Goal: Find specific page/section: Locate item on page

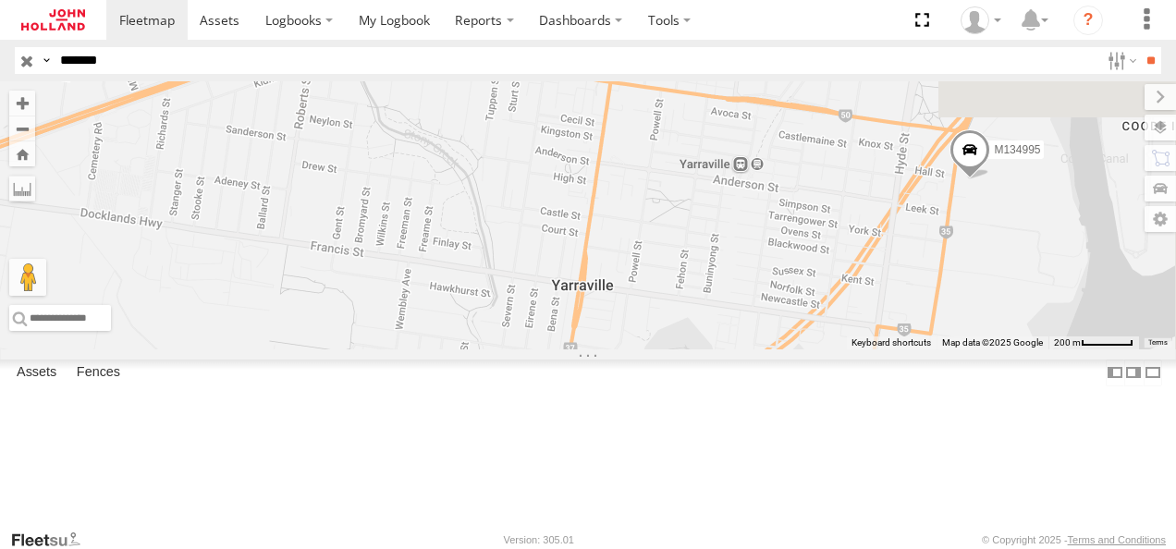
drag, startPoint x: 1109, startPoint y: 310, endPoint x: 724, endPoint y: 294, distance: 385.0
click at [724, 294] on div "M134995" at bounding box center [588, 215] width 1176 height 268
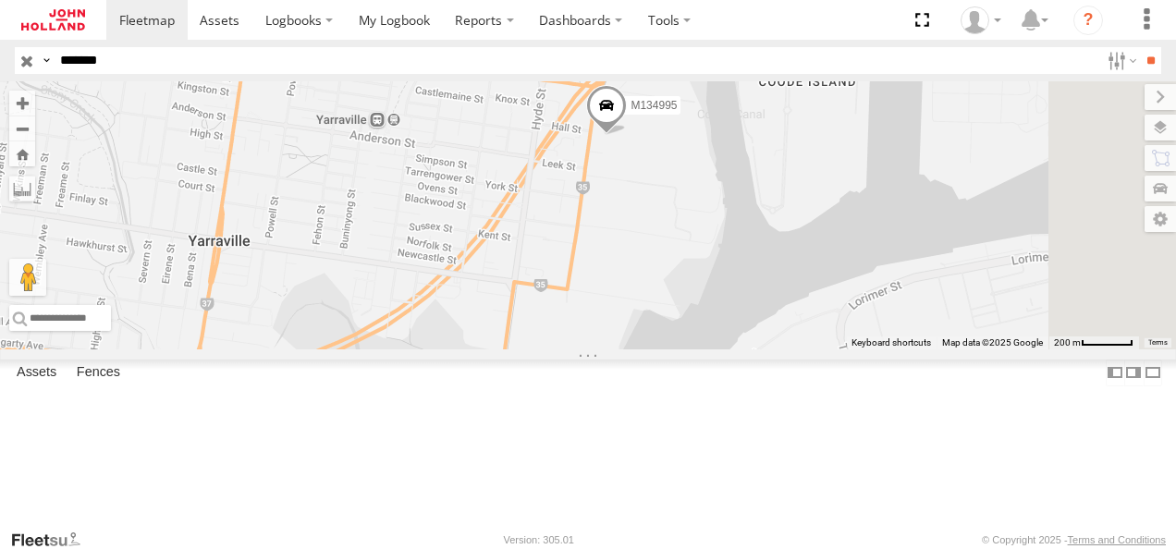
drag, startPoint x: 1135, startPoint y: 378, endPoint x: 762, endPoint y: 332, distance: 376.4
click at [762, 332] on div "M134995" at bounding box center [588, 215] width 1176 height 268
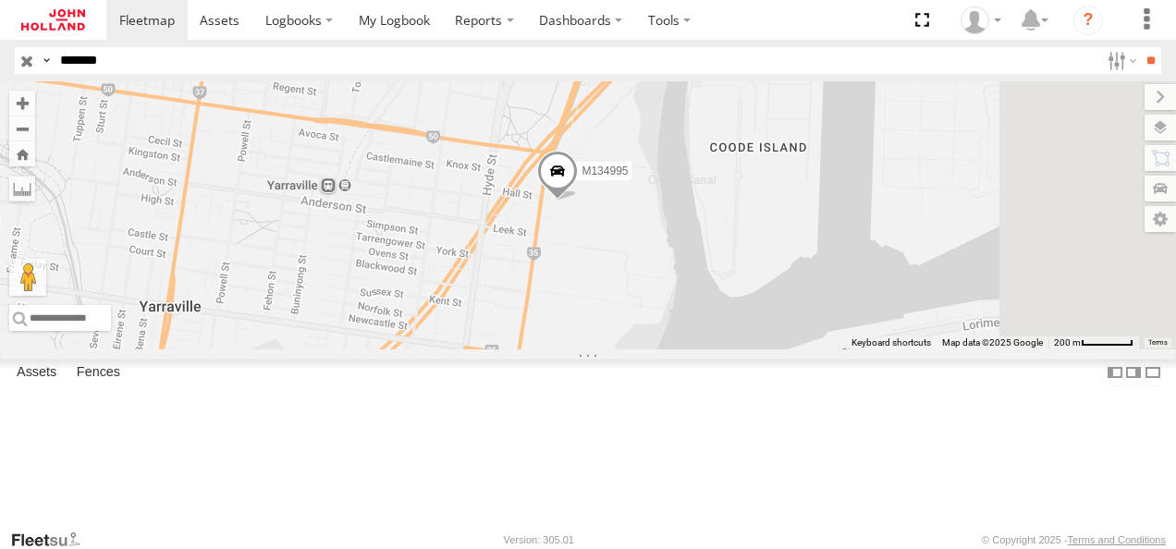
drag, startPoint x: 900, startPoint y: 271, endPoint x: 849, endPoint y: 338, distance: 84.5
click at [849, 338] on div "M134995" at bounding box center [588, 215] width 1176 height 268
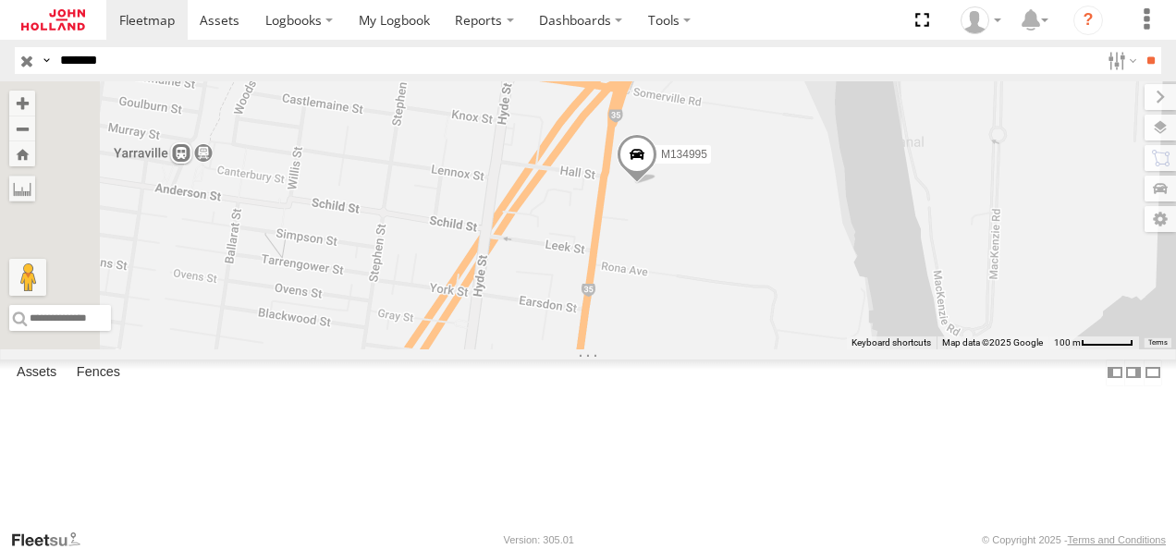
drag, startPoint x: 779, startPoint y: 270, endPoint x: 923, endPoint y: 302, distance: 147.8
click at [923, 302] on div "M134995" at bounding box center [588, 215] width 1176 height 268
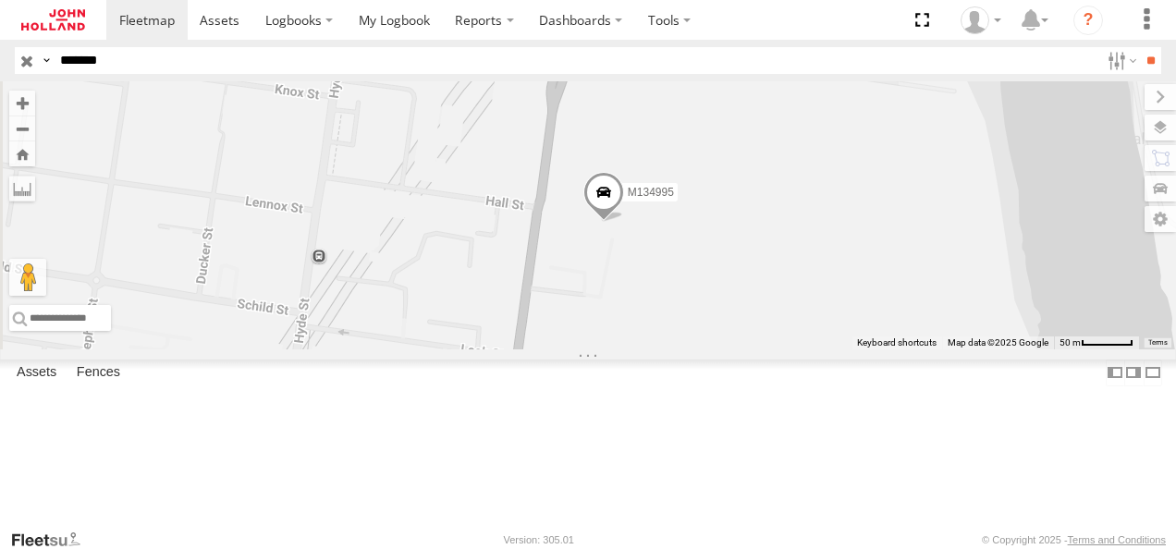
drag, startPoint x: 950, startPoint y: 231, endPoint x: 969, endPoint y: 290, distance: 62.3
click at [973, 302] on div "M134995" at bounding box center [588, 215] width 1176 height 268
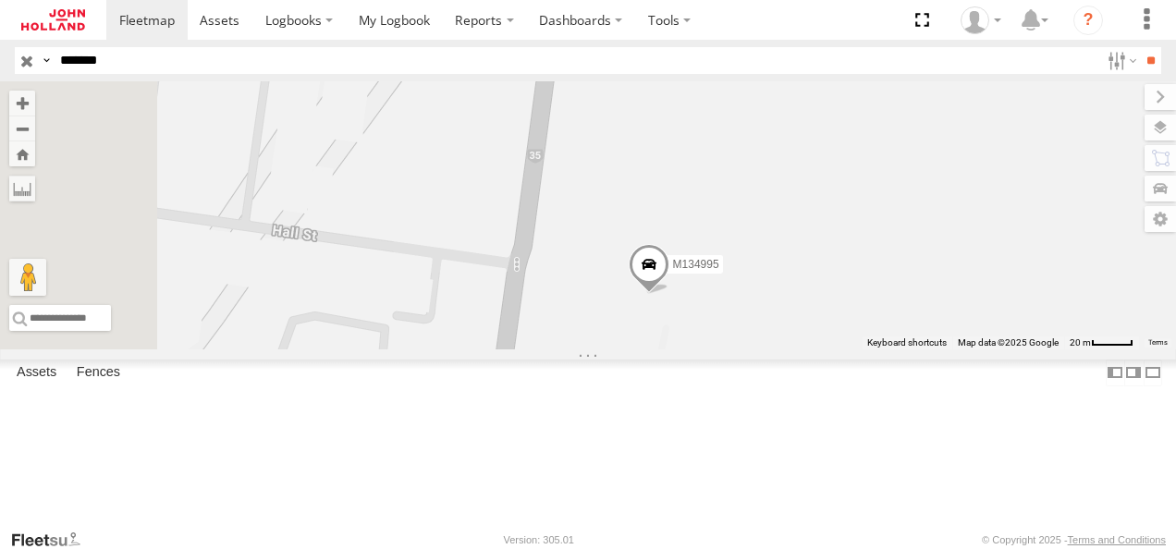
drag, startPoint x: 818, startPoint y: 254, endPoint x: 1019, endPoint y: 253, distance: 200.6
click at [1019, 253] on div "M134995" at bounding box center [588, 215] width 1176 height 268
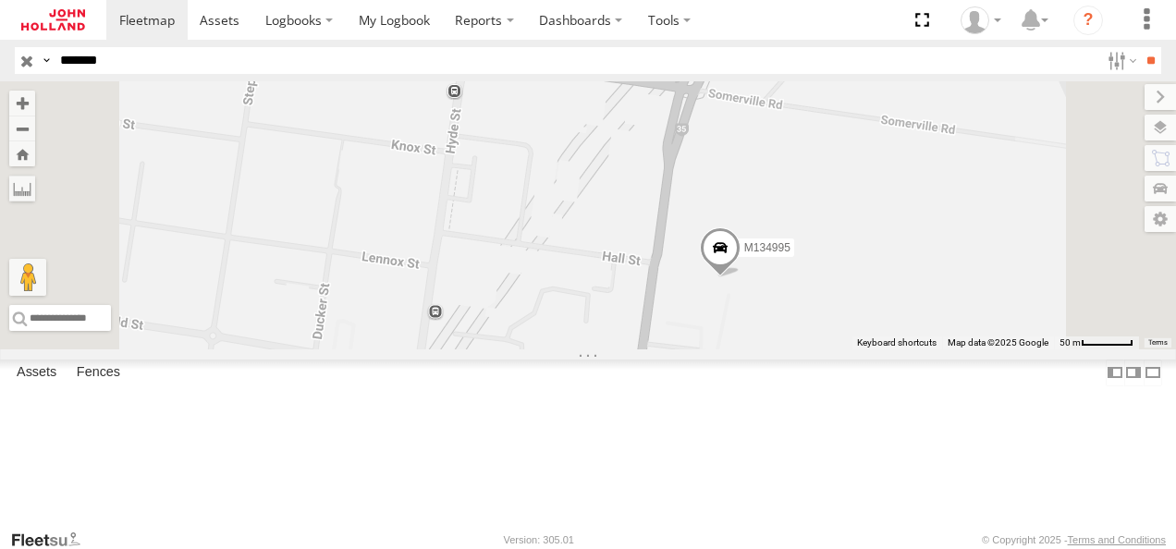
drag, startPoint x: 1024, startPoint y: 194, endPoint x: 1052, endPoint y: 246, distance: 58.7
click at [1052, 246] on div "M134995" at bounding box center [588, 215] width 1176 height 268
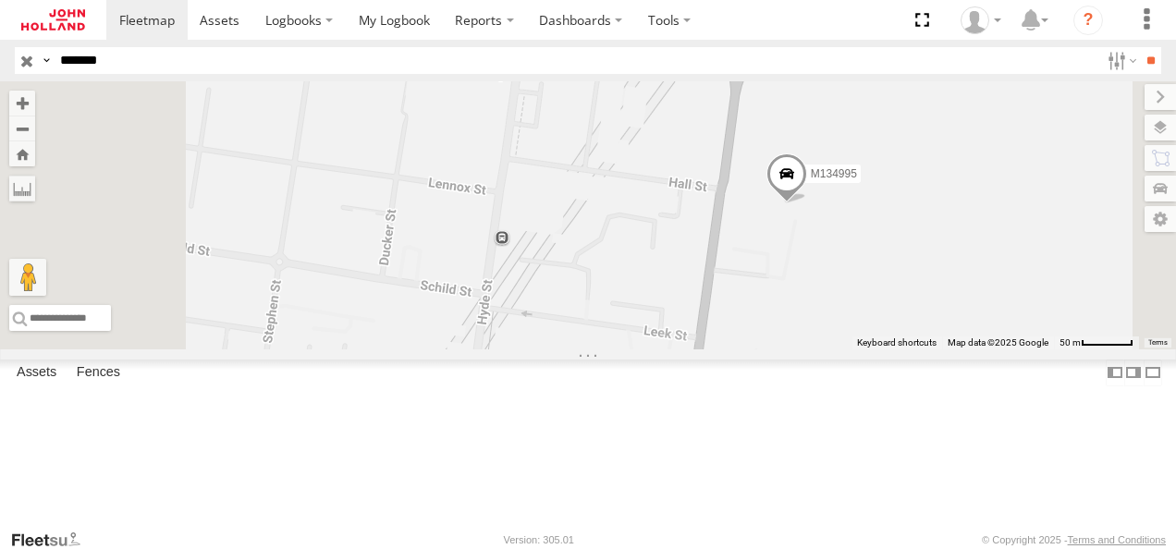
drag, startPoint x: 987, startPoint y: 346, endPoint x: 1116, endPoint y: 211, distance: 186.4
click at [1116, 211] on div "M134995" at bounding box center [588, 215] width 1176 height 268
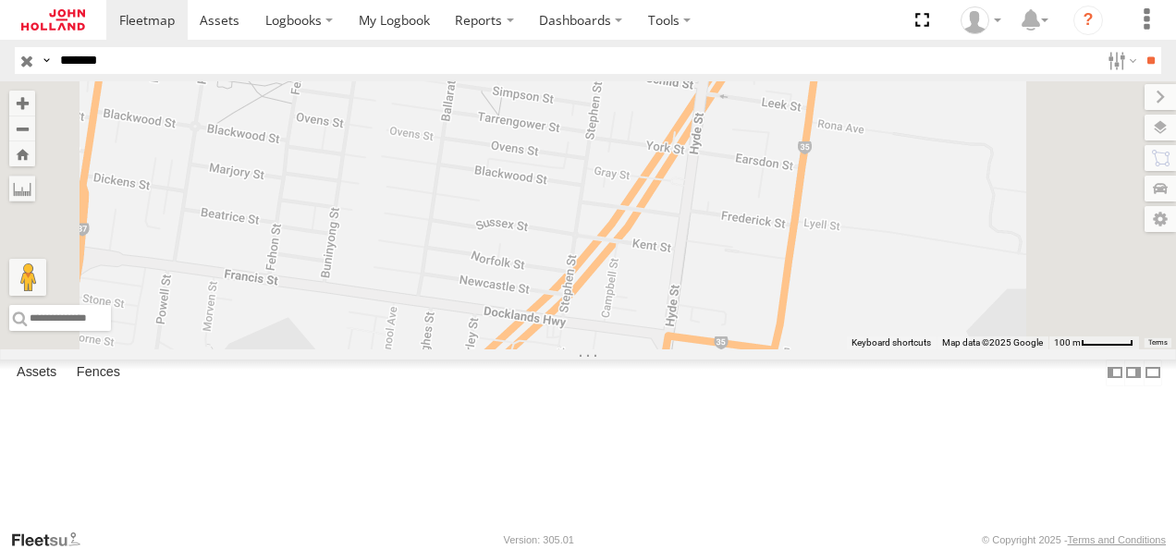
drag, startPoint x: 1115, startPoint y: 361, endPoint x: 1135, endPoint y: 218, distance: 143.8
click at [1135, 218] on div "M134995" at bounding box center [588, 215] width 1176 height 268
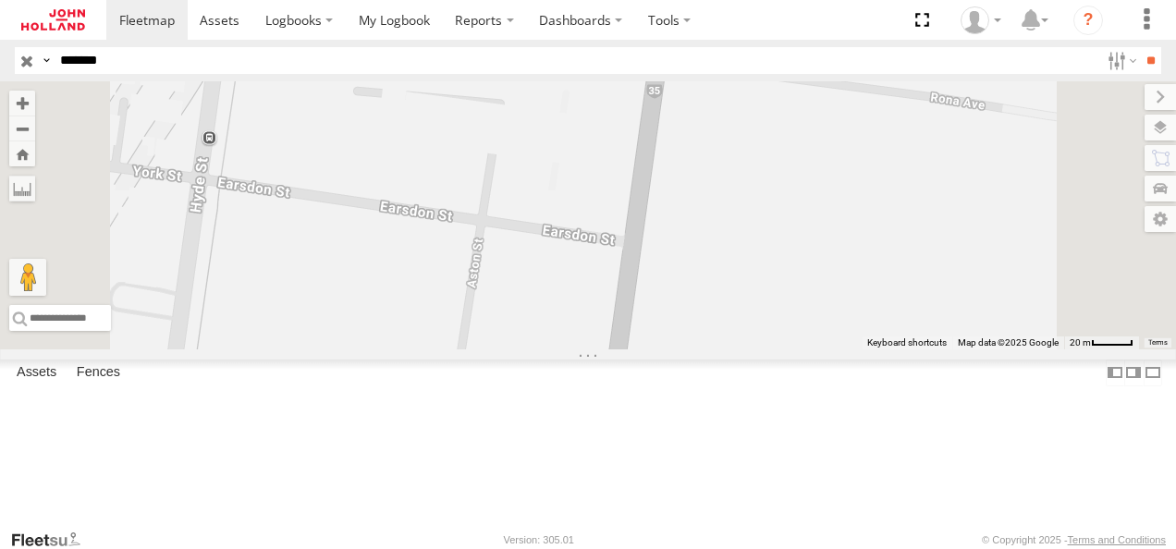
drag, startPoint x: 948, startPoint y: 247, endPoint x: 1034, endPoint y: 366, distance: 147.0
click at [1034, 349] on div "M134995" at bounding box center [588, 215] width 1176 height 268
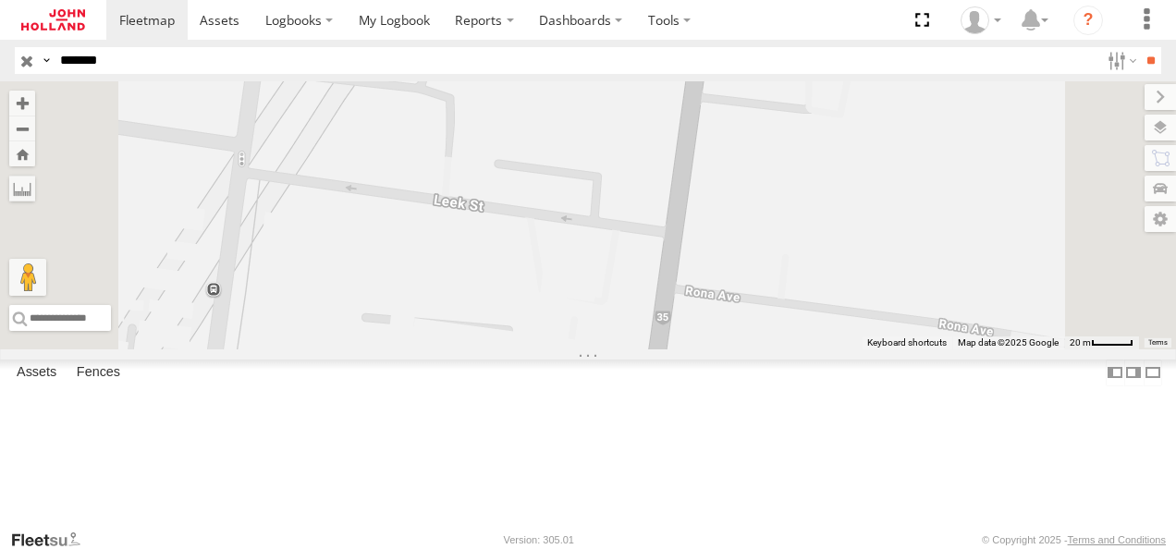
drag, startPoint x: 1066, startPoint y: 153, endPoint x: 1057, endPoint y: 335, distance: 181.5
click at [1071, 349] on div "M134995" at bounding box center [588, 215] width 1176 height 268
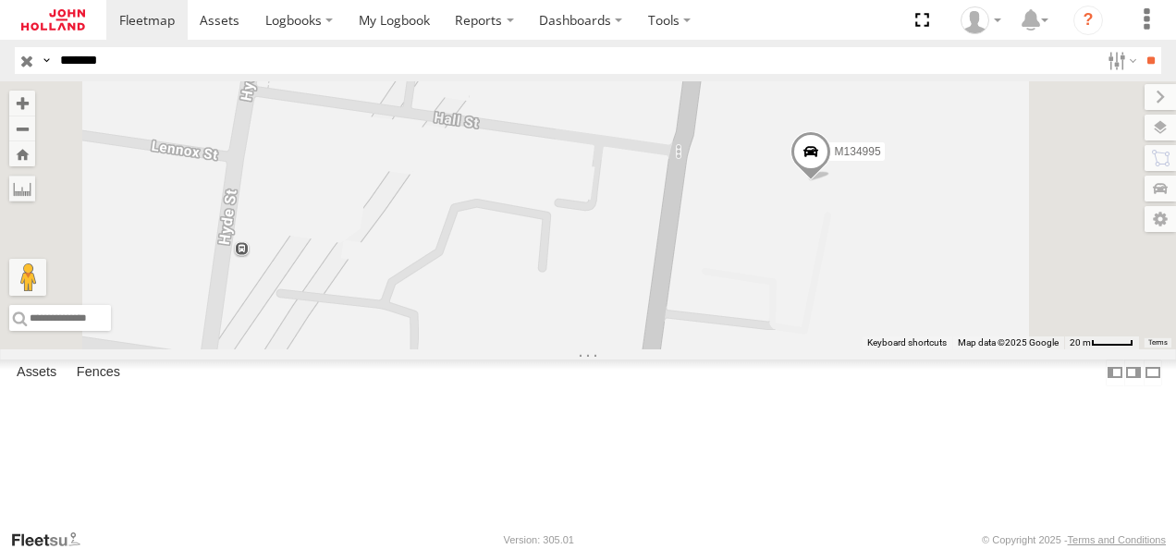
drag, startPoint x: 1068, startPoint y: 161, endPoint x: 1036, endPoint y: 385, distance: 226.1
click at [1036, 349] on div "M134995" at bounding box center [588, 215] width 1176 height 268
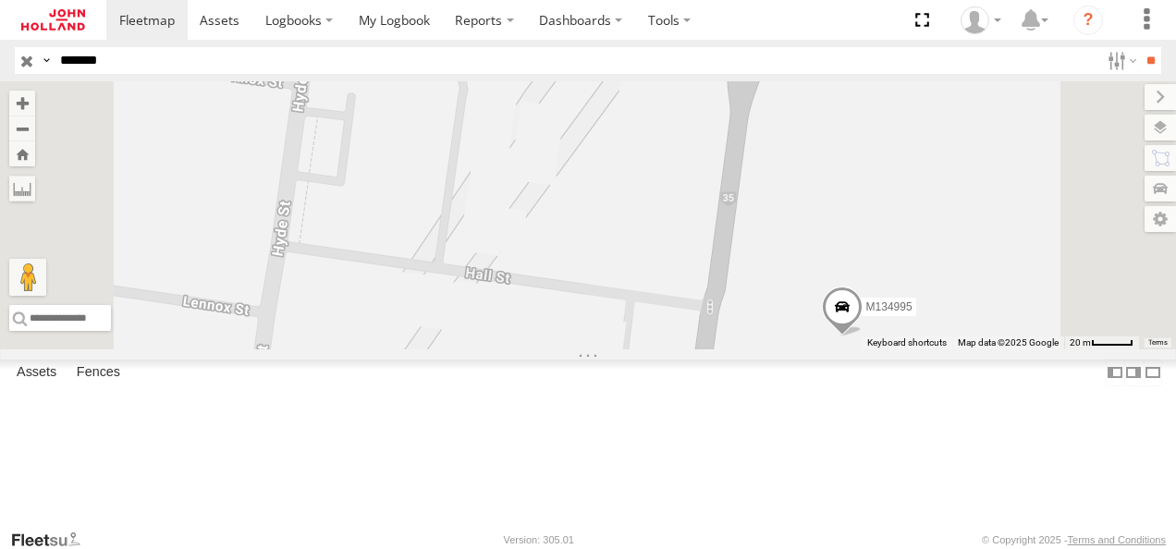
drag, startPoint x: 1058, startPoint y: 135, endPoint x: 1091, endPoint y: 290, distance: 158.9
click at [1091, 290] on div "M134995" at bounding box center [588, 215] width 1176 height 268
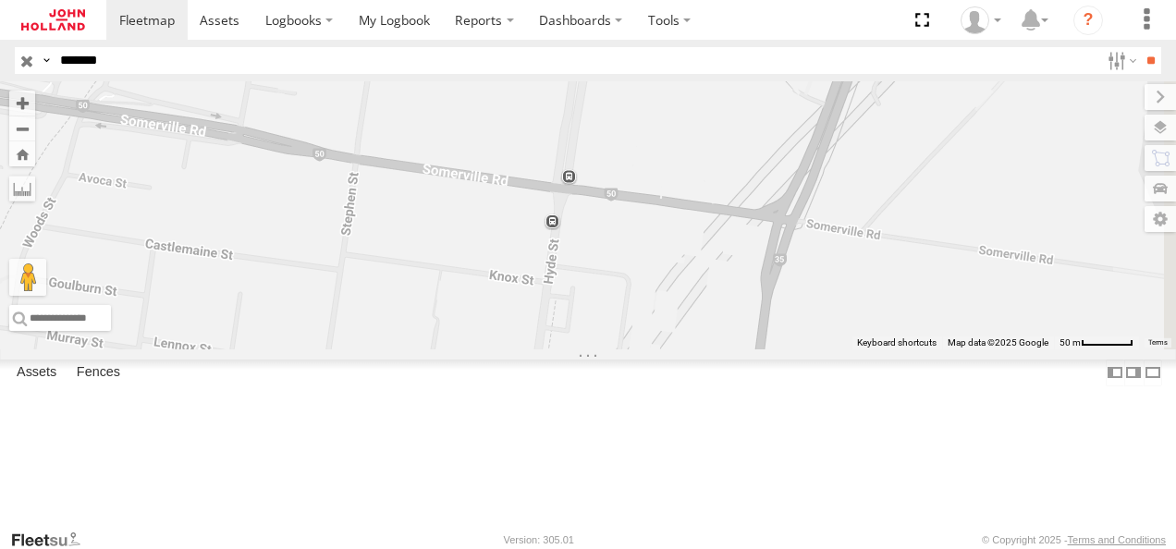
drag, startPoint x: 1082, startPoint y: 212, endPoint x: 1063, endPoint y: 359, distance: 148.2
click at [1063, 349] on div "M134995" at bounding box center [588, 215] width 1176 height 268
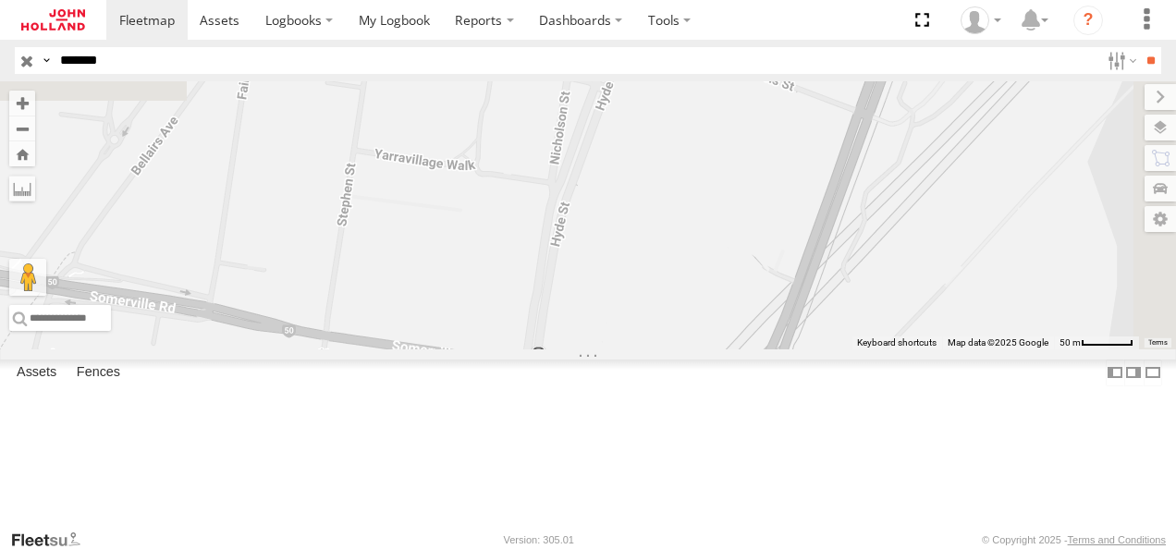
drag, startPoint x: 1098, startPoint y: 234, endPoint x: 1066, endPoint y: 415, distance: 184.1
click at [1066, 349] on div "M134995" at bounding box center [588, 215] width 1176 height 268
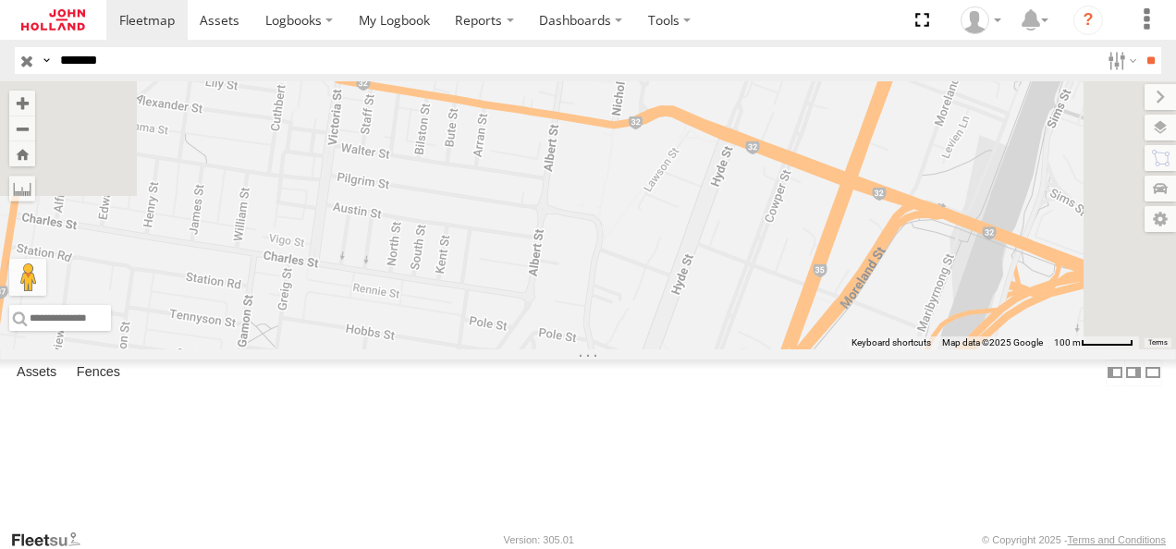
drag, startPoint x: 1076, startPoint y: 177, endPoint x: 936, endPoint y: 522, distance: 373.3
click at [936, 349] on div "M134995 Keyboard shortcuts Map Data Map data ©2025 Google Map data ©2025 Google…" at bounding box center [588, 215] width 1176 height 268
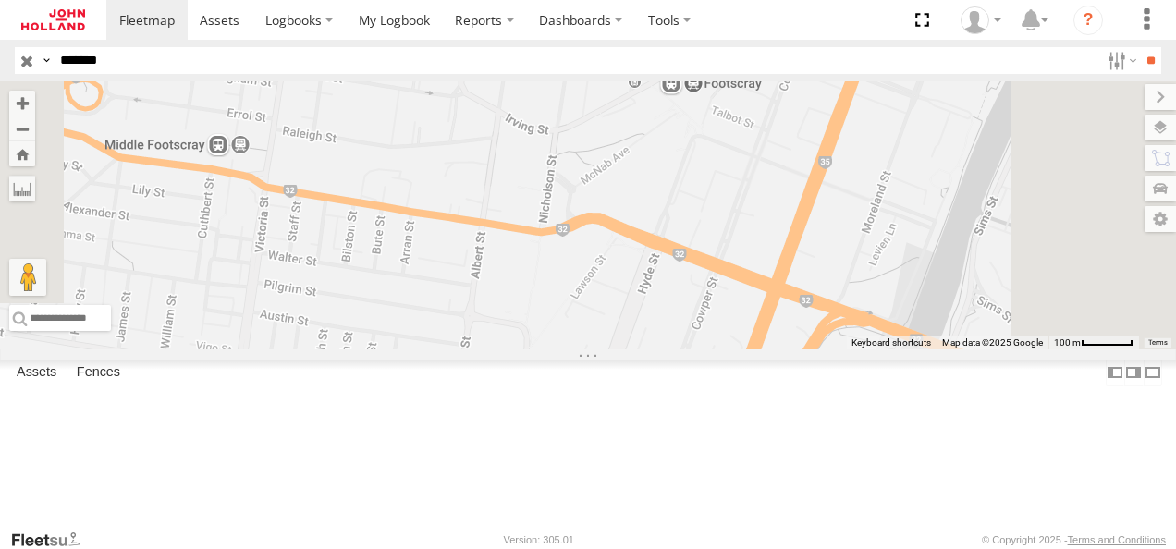
drag, startPoint x: 1048, startPoint y: 249, endPoint x: 984, endPoint y: 333, distance: 106.2
click at [984, 333] on div "M134995" at bounding box center [588, 215] width 1176 height 268
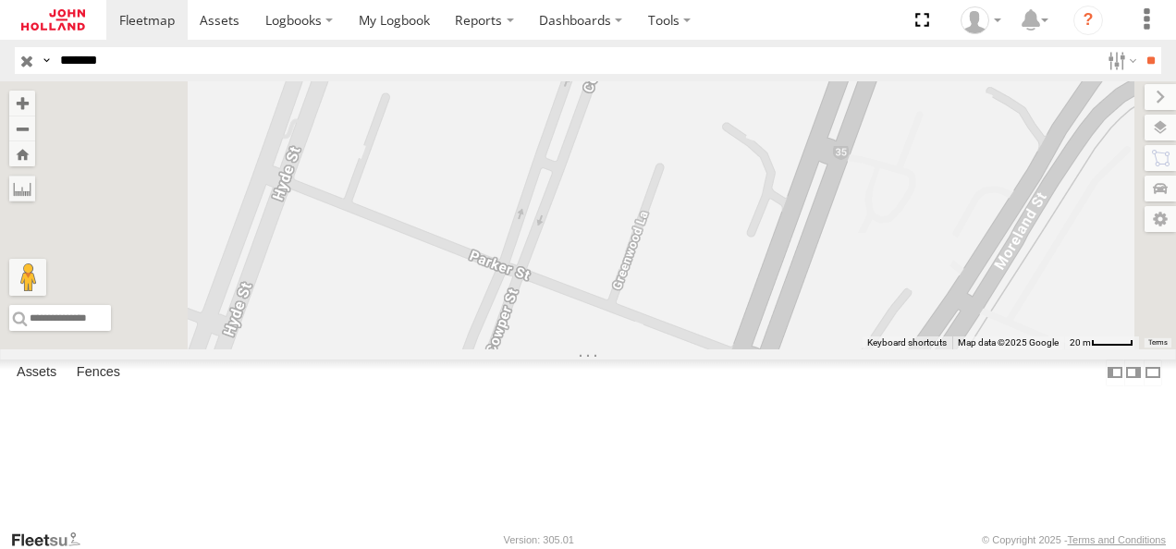
drag, startPoint x: 957, startPoint y: 423, endPoint x: 981, endPoint y: 134, distance: 290.4
click at [999, 106] on div at bounding box center [588, 215] width 1176 height 268
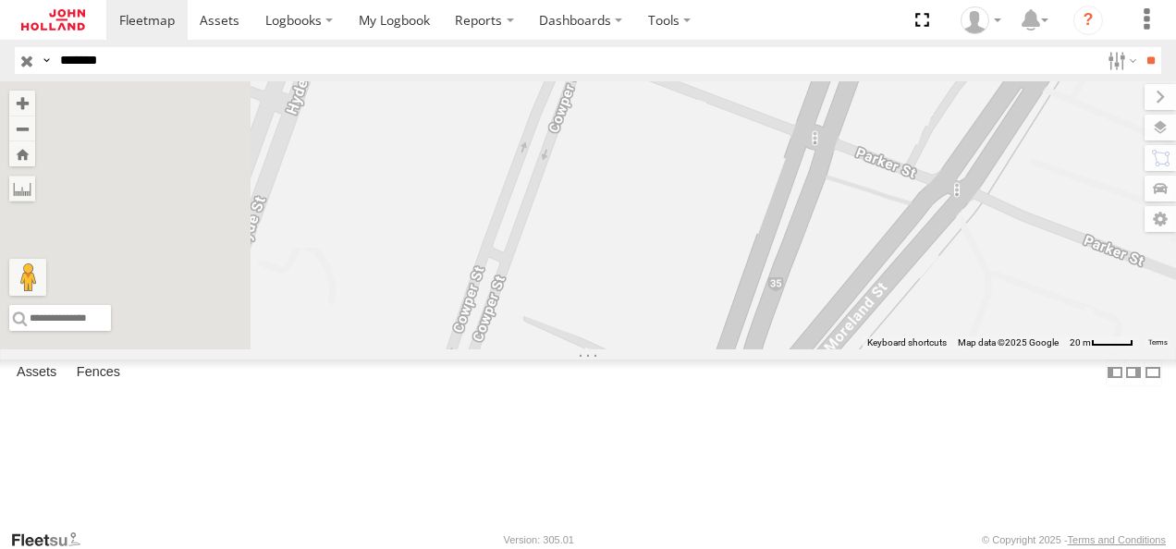
drag, startPoint x: 938, startPoint y: 327, endPoint x: 995, endPoint y: 161, distance: 176.0
click at [995, 161] on div at bounding box center [588, 215] width 1176 height 268
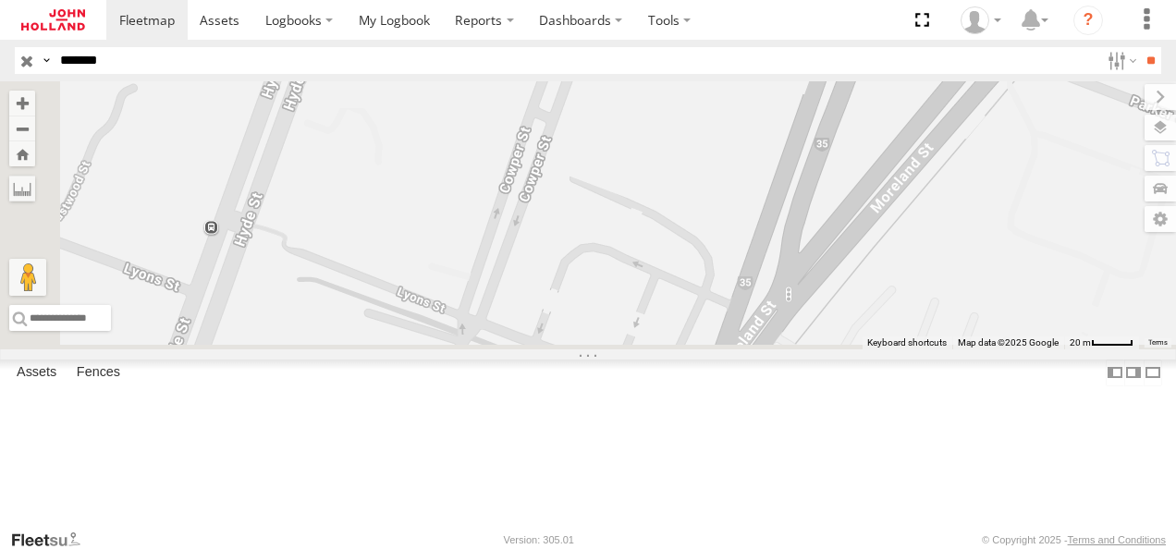
drag, startPoint x: 935, startPoint y: 319, endPoint x: 986, endPoint y: 155, distance: 171.4
click at [986, 155] on div at bounding box center [588, 215] width 1176 height 268
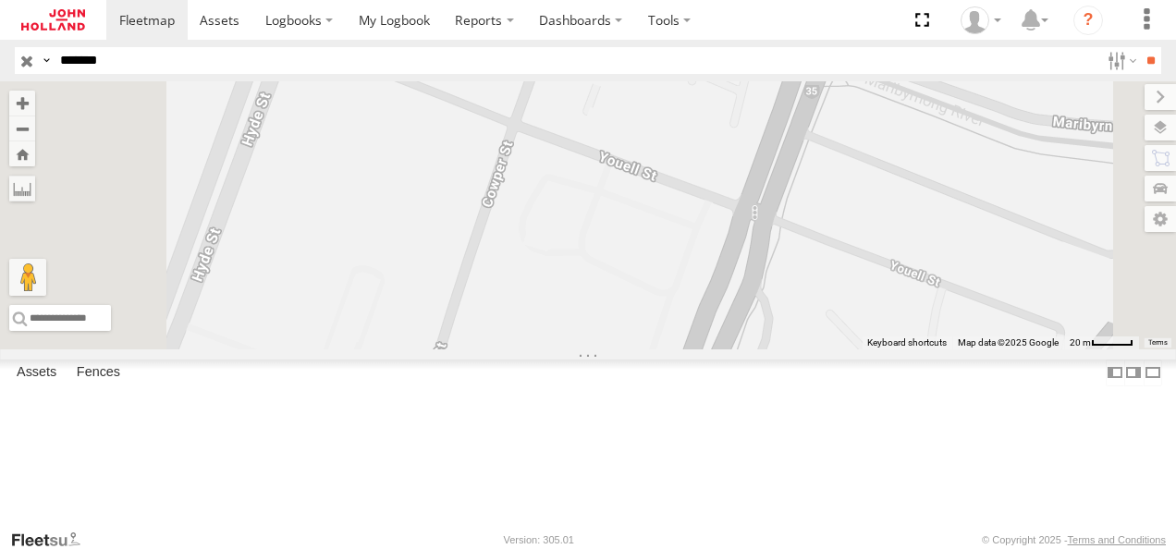
drag, startPoint x: 905, startPoint y: 385, endPoint x: 978, endPoint y: 142, distance: 253.0
click at [978, 142] on div at bounding box center [588, 215] width 1176 height 268
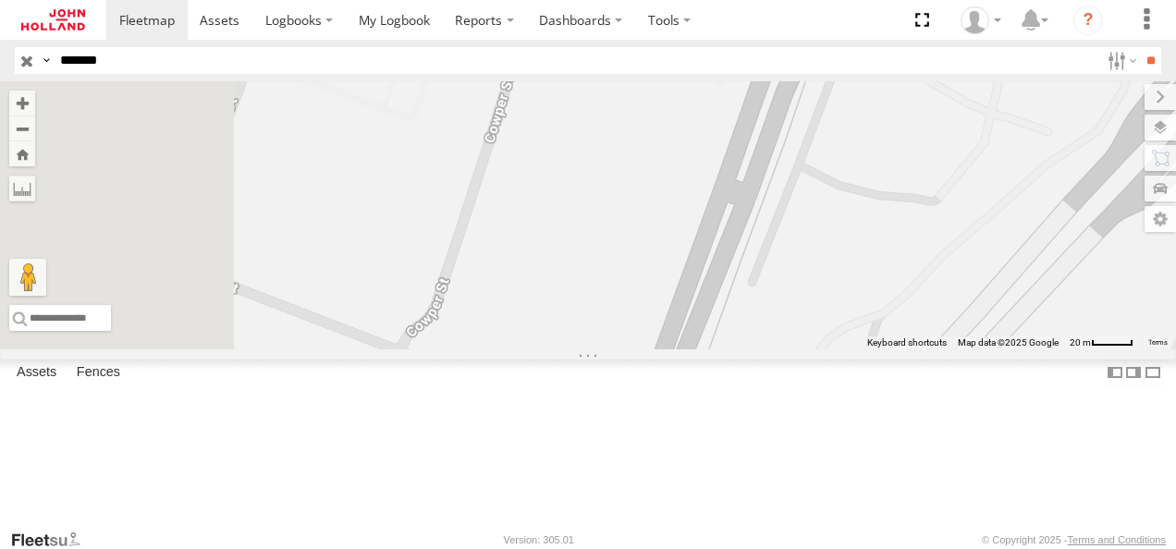
drag, startPoint x: 896, startPoint y: 374, endPoint x: 962, endPoint y: 126, distance: 256.3
click at [962, 126] on div at bounding box center [588, 215] width 1176 height 268
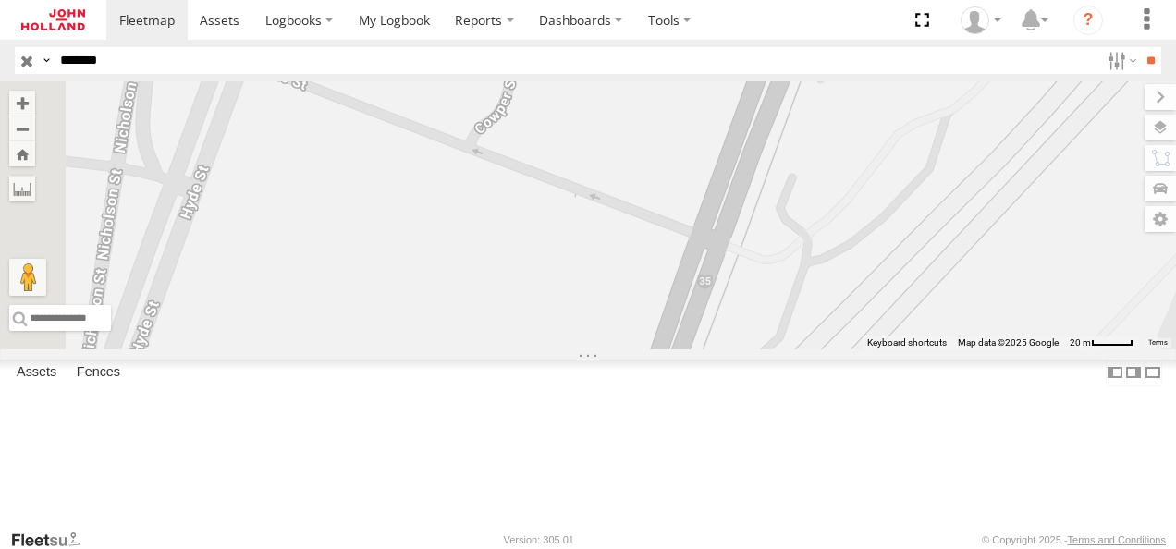
drag, startPoint x: 889, startPoint y: 336, endPoint x: 960, endPoint y: 127, distance: 220.5
click at [960, 127] on div at bounding box center [588, 215] width 1176 height 268
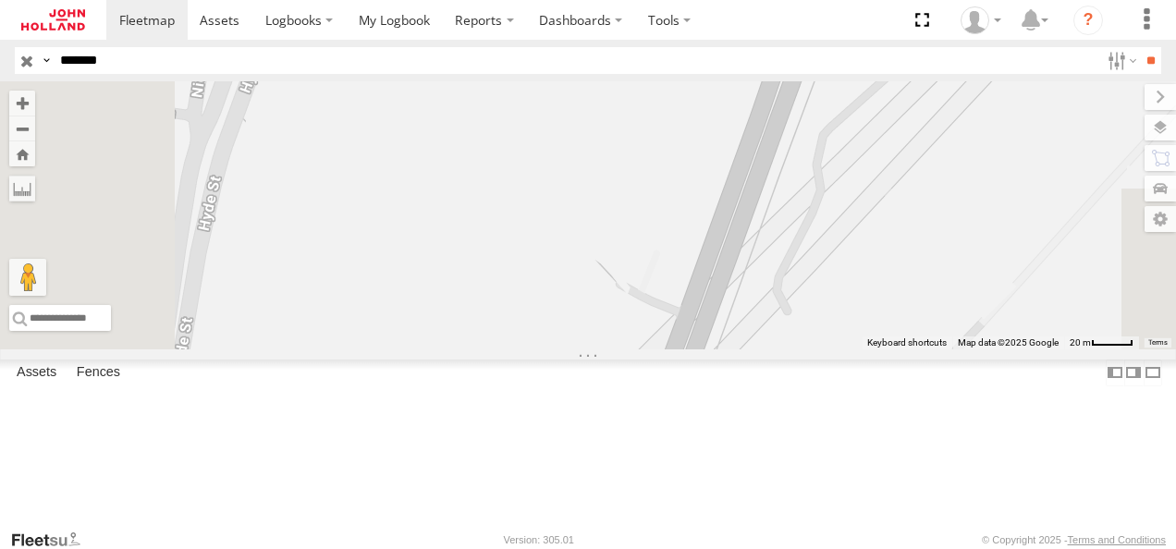
drag, startPoint x: 847, startPoint y: 377, endPoint x: 958, endPoint y: 128, distance: 273.2
click at [958, 128] on div at bounding box center [588, 215] width 1176 height 268
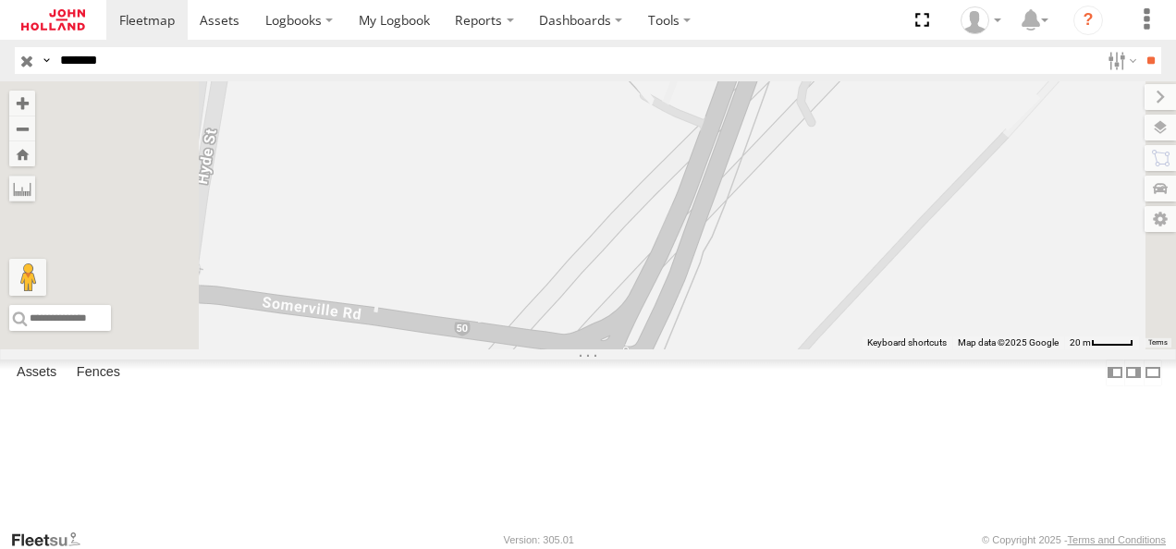
drag, startPoint x: 896, startPoint y: 322, endPoint x: 921, endPoint y: 126, distance: 197.6
click at [921, 126] on div at bounding box center [588, 215] width 1176 height 268
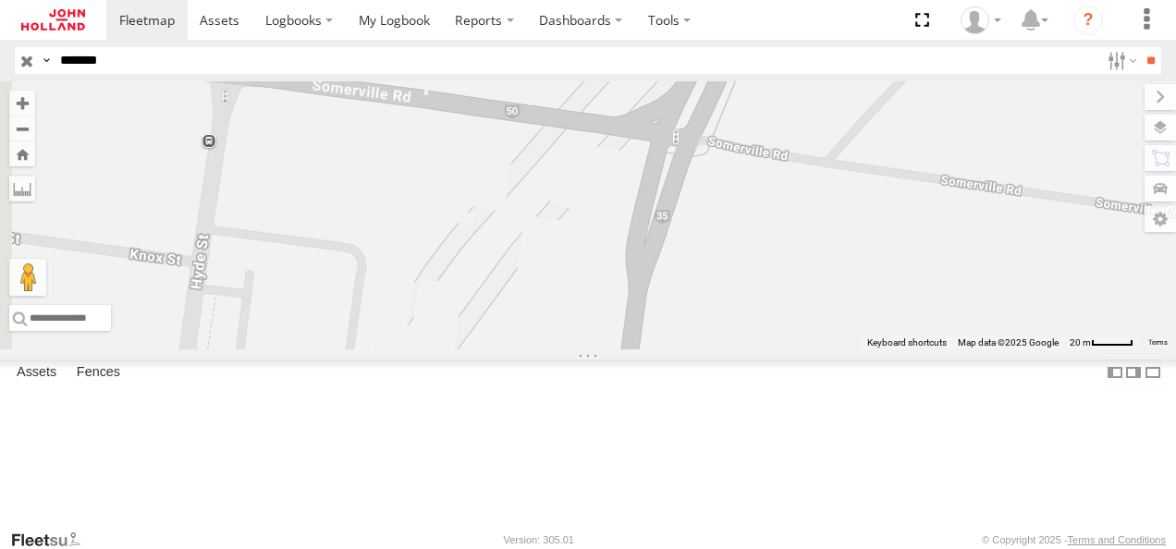
drag, startPoint x: 1011, startPoint y: 398, endPoint x: 1061, endPoint y: 176, distance: 227.7
click at [1061, 176] on div at bounding box center [588, 215] width 1176 height 268
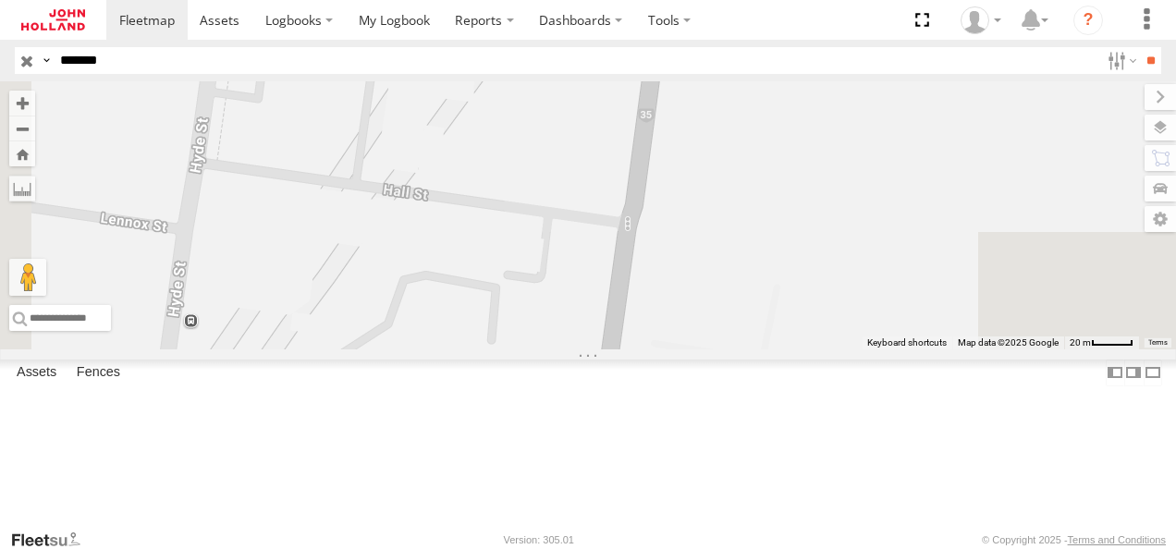
drag, startPoint x: 1002, startPoint y: 398, endPoint x: 1022, endPoint y: 131, distance: 267.0
click at [1022, 131] on div at bounding box center [588, 215] width 1176 height 268
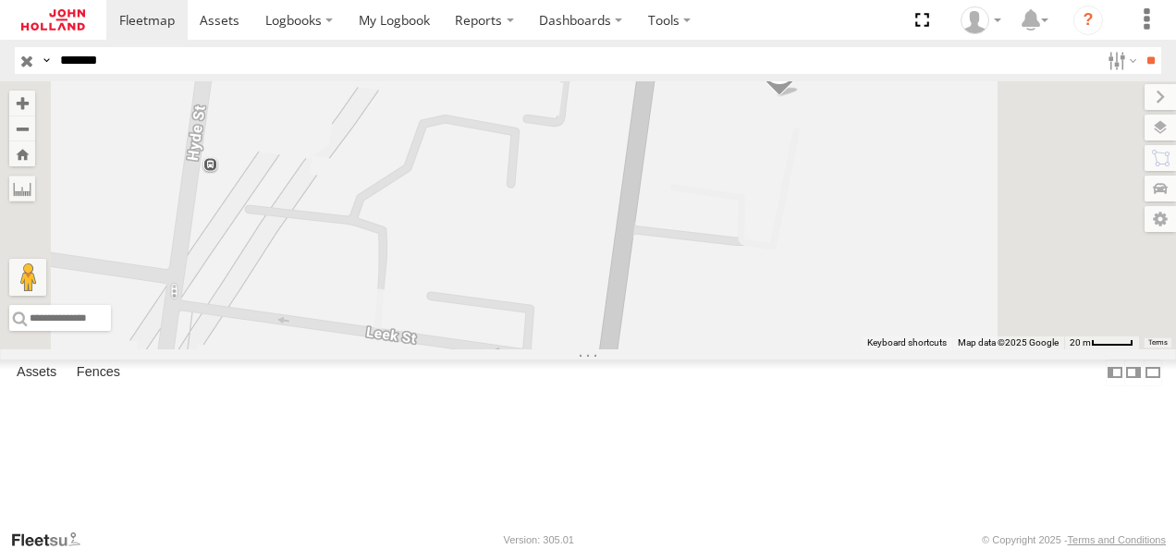
drag, startPoint x: 1045, startPoint y: 429, endPoint x: 1061, endPoint y: 277, distance: 152.5
click at [1061, 277] on div "M134995" at bounding box center [588, 215] width 1176 height 268
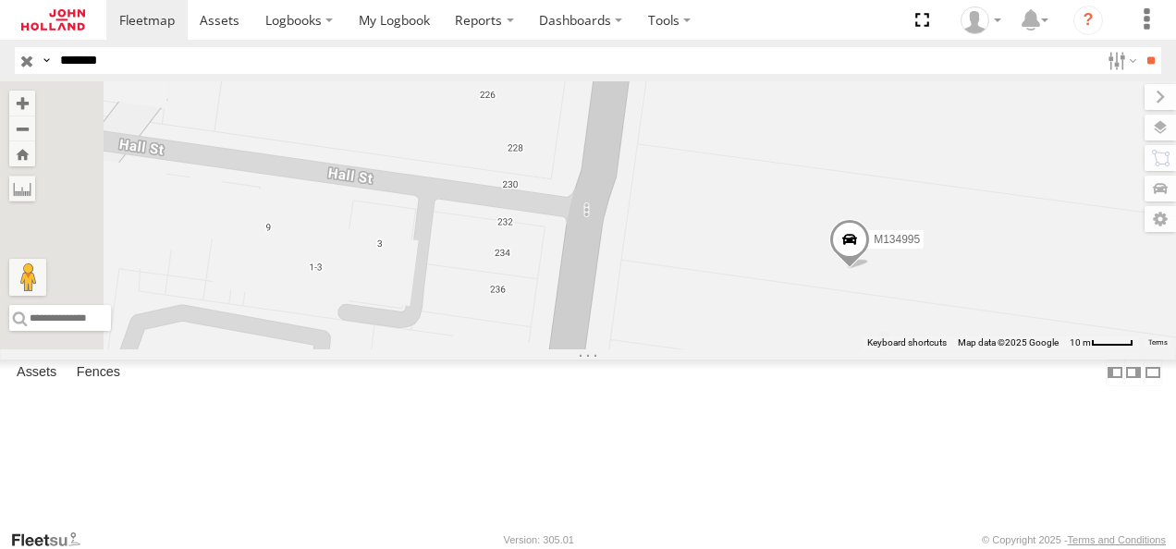
drag, startPoint x: 856, startPoint y: 157, endPoint x: 986, endPoint y: 425, distance: 297.7
click at [986, 349] on div "M134995" at bounding box center [588, 215] width 1176 height 268
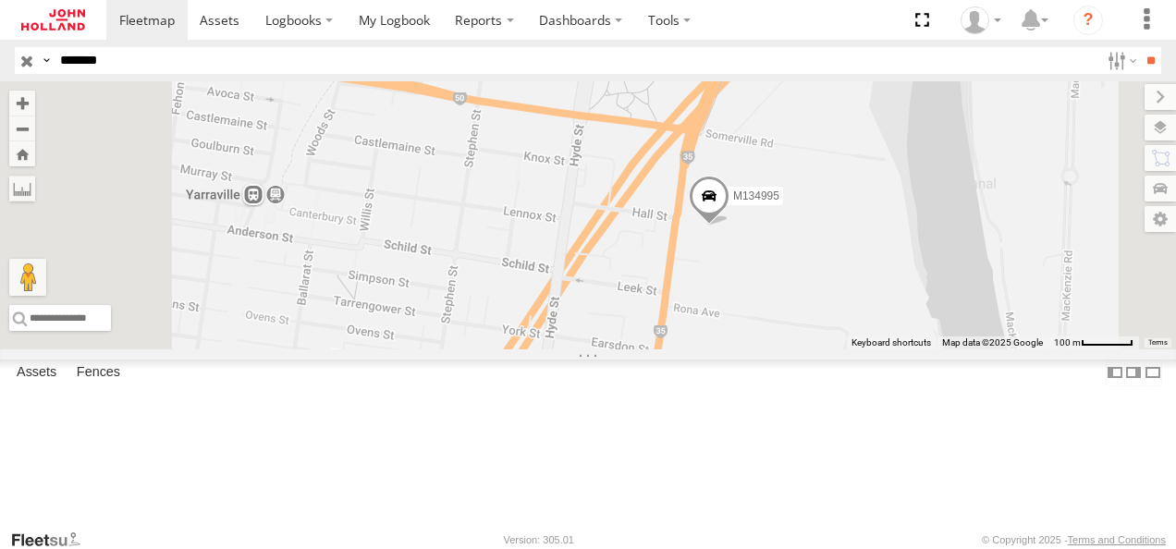
drag, startPoint x: 1077, startPoint y: 168, endPoint x: 1068, endPoint y: 221, distance: 53.5
click at [1068, 221] on div "M134995" at bounding box center [588, 215] width 1176 height 268
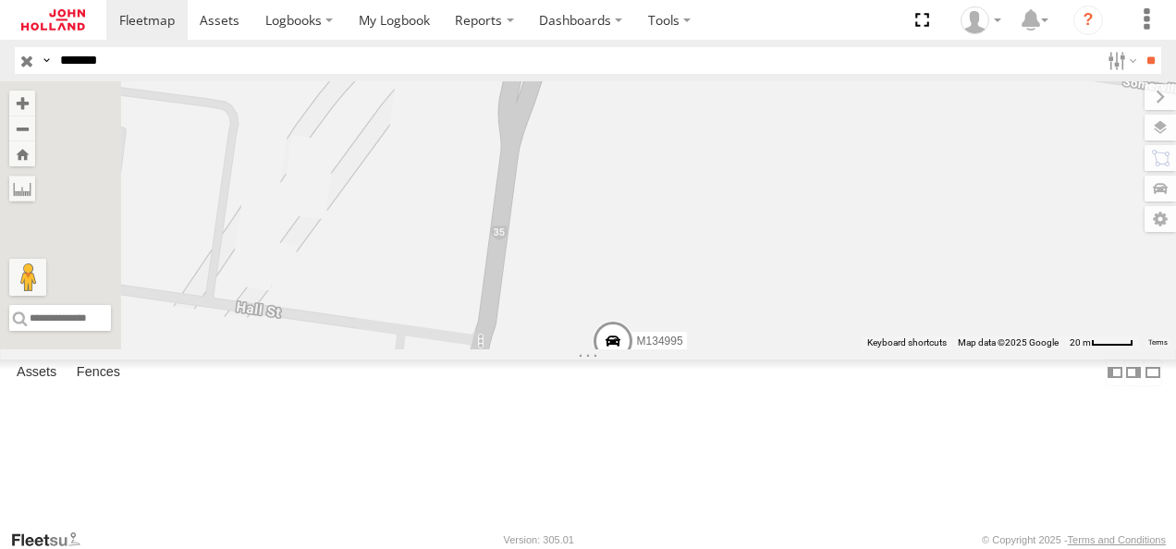
drag, startPoint x: 712, startPoint y: 234, endPoint x: 928, endPoint y: 202, distance: 218.6
click at [928, 202] on div "M134995" at bounding box center [588, 215] width 1176 height 268
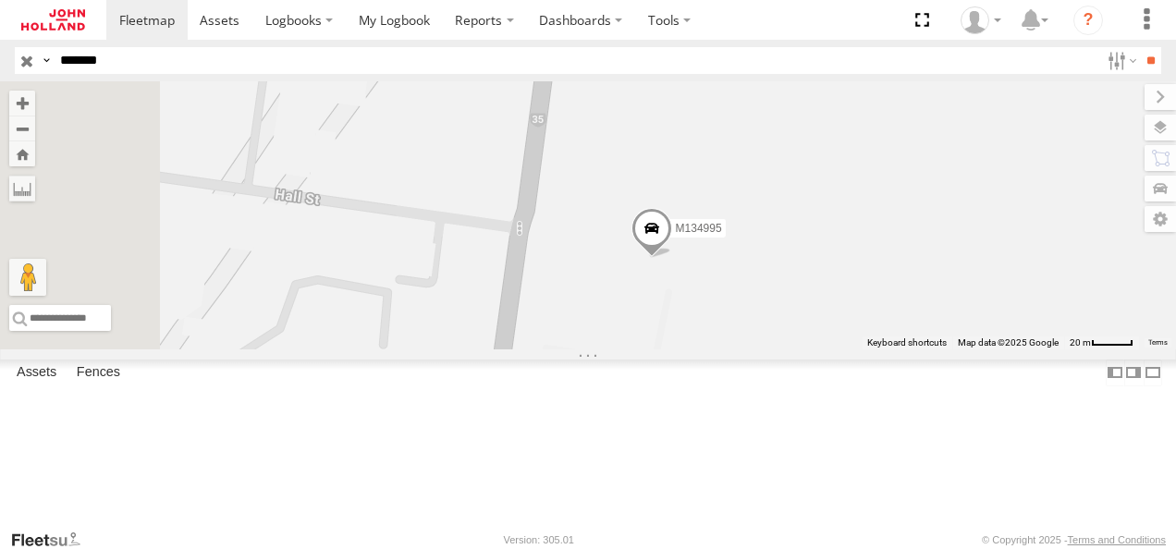
drag, startPoint x: 956, startPoint y: 361, endPoint x: 998, endPoint y: 241, distance: 126.3
click at [998, 241] on div "M134995" at bounding box center [588, 215] width 1176 height 268
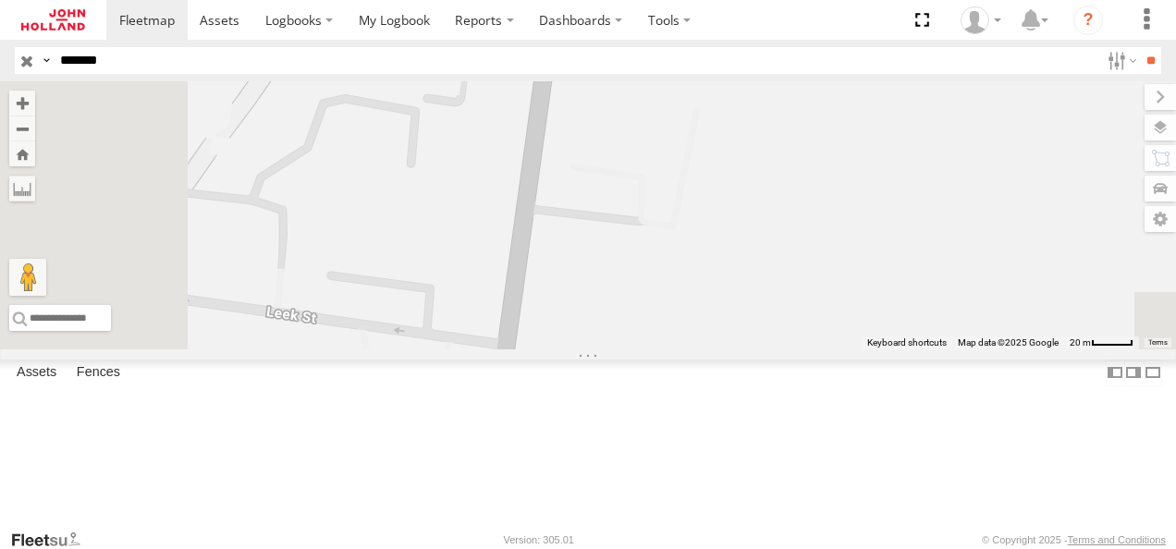
drag, startPoint x: 1023, startPoint y: 459, endPoint x: 1050, endPoint y: 274, distance: 187.0
click at [1050, 274] on div "M134995" at bounding box center [588, 215] width 1176 height 268
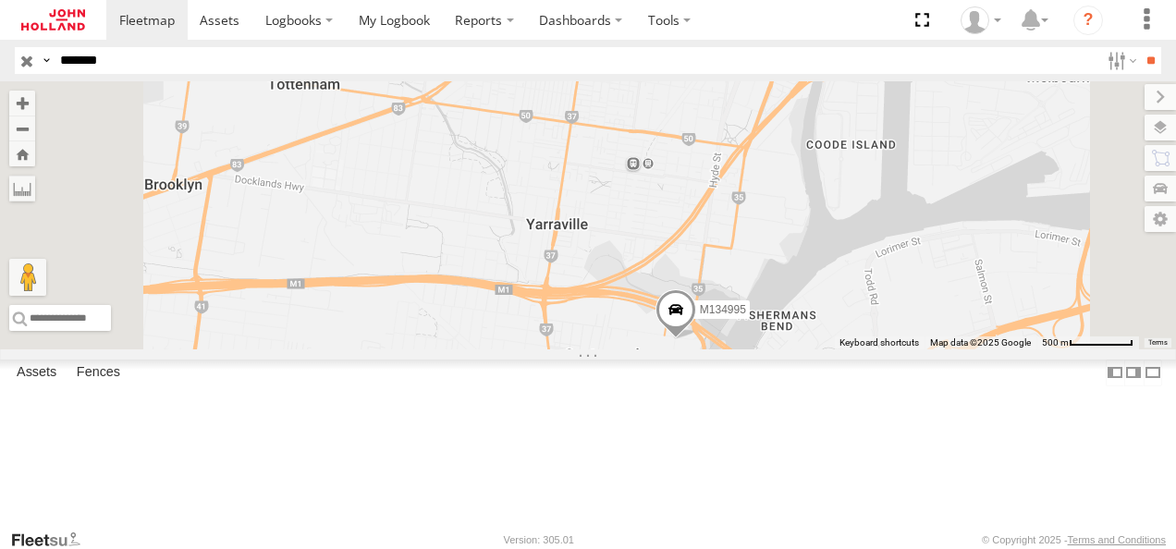
drag, startPoint x: 999, startPoint y: 378, endPoint x: 1015, endPoint y: 325, distance: 55.9
click at [1015, 325] on div "M134995" at bounding box center [588, 215] width 1176 height 268
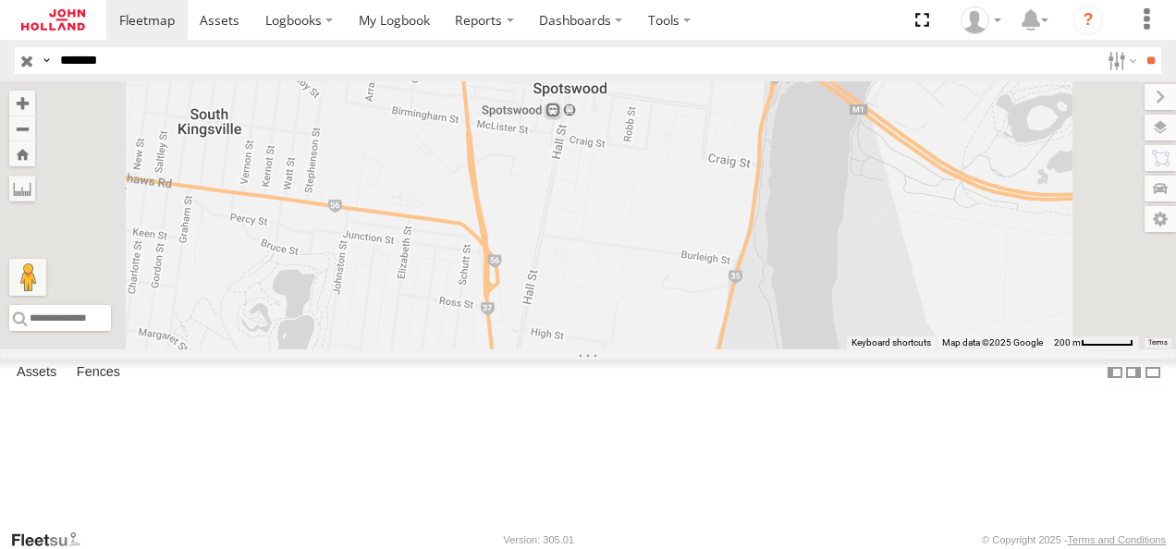
drag, startPoint x: 819, startPoint y: 468, endPoint x: 932, endPoint y: 212, distance: 279.9
click at [932, 212] on div "M134995" at bounding box center [588, 215] width 1176 height 268
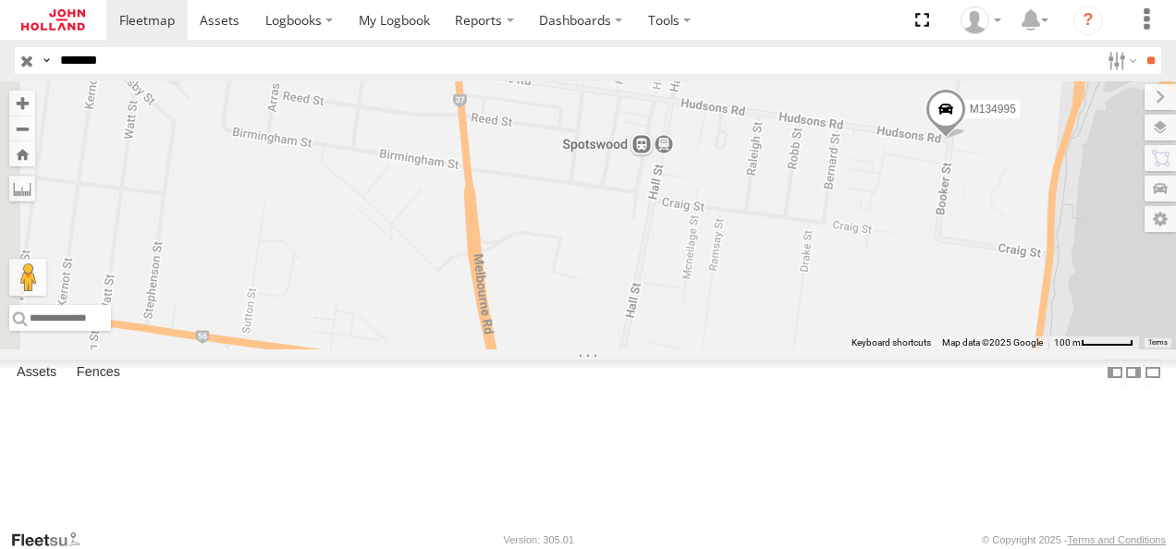
drag, startPoint x: 639, startPoint y: 253, endPoint x: 845, endPoint y: 355, distance: 229.9
click at [845, 349] on div "M134995" at bounding box center [588, 215] width 1176 height 268
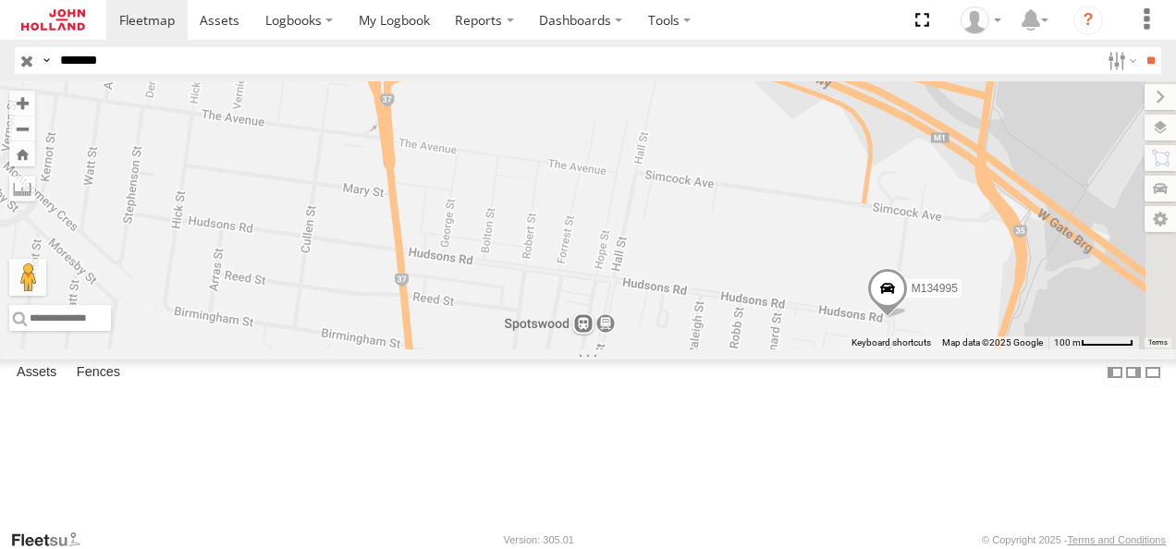
drag, startPoint x: 990, startPoint y: 155, endPoint x: 930, endPoint y: 349, distance: 203.3
click at [930, 349] on div "M134995" at bounding box center [588, 215] width 1176 height 268
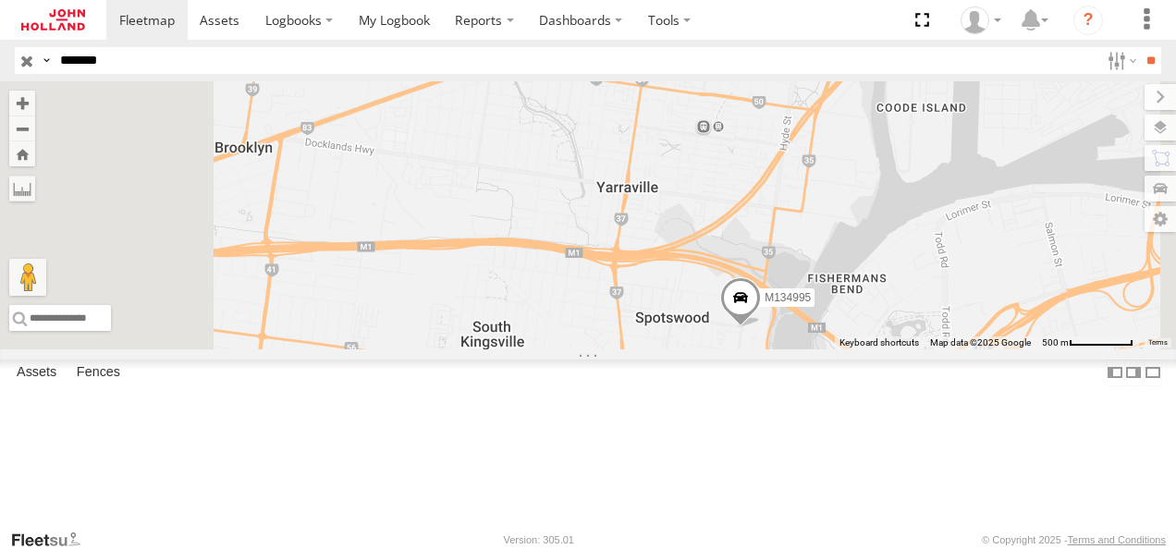
drag, startPoint x: 1095, startPoint y: 186, endPoint x: 1089, endPoint y: 241, distance: 55.8
click at [1089, 241] on div "M134995" at bounding box center [588, 215] width 1176 height 268
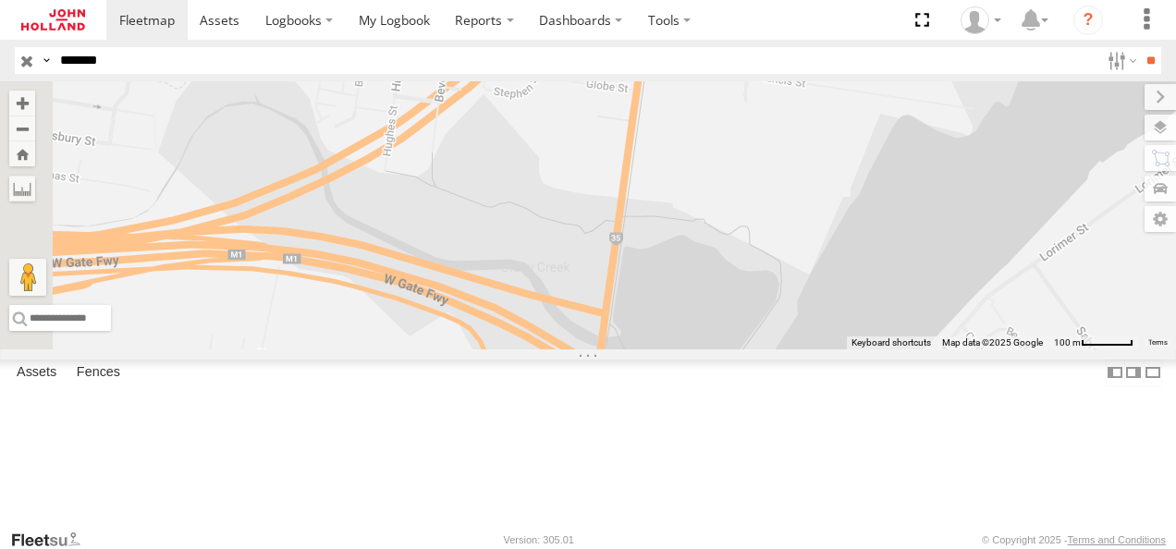
drag, startPoint x: 927, startPoint y: 435, endPoint x: 1005, endPoint y: 192, distance: 255.3
click at [1005, 192] on div "M134995" at bounding box center [588, 215] width 1176 height 268
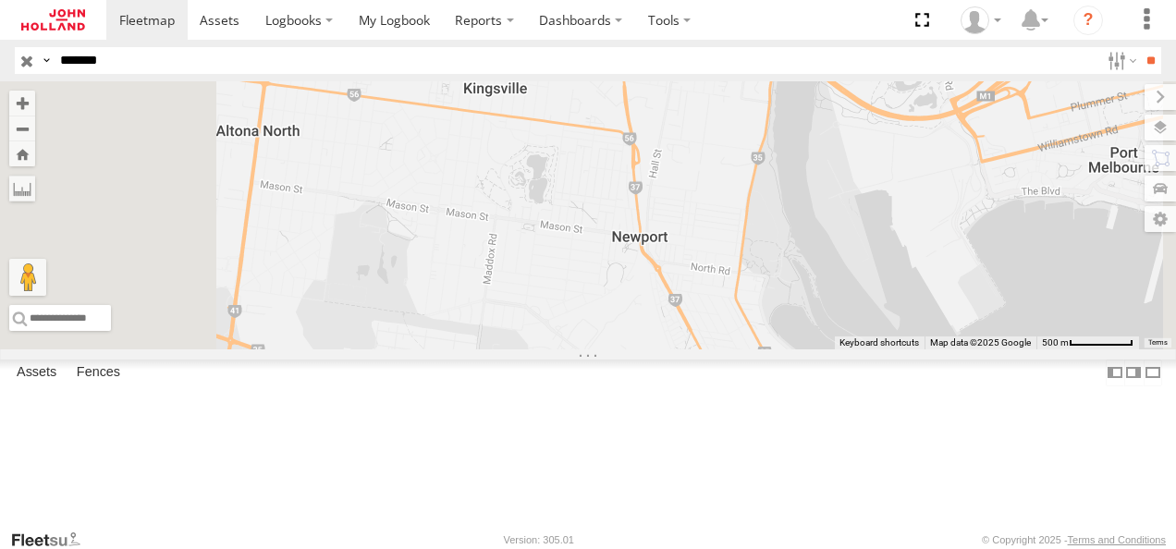
drag, startPoint x: 891, startPoint y: 432, endPoint x: 1007, endPoint y: 231, distance: 231.5
click at [1007, 231] on div "M134995" at bounding box center [588, 215] width 1176 height 268
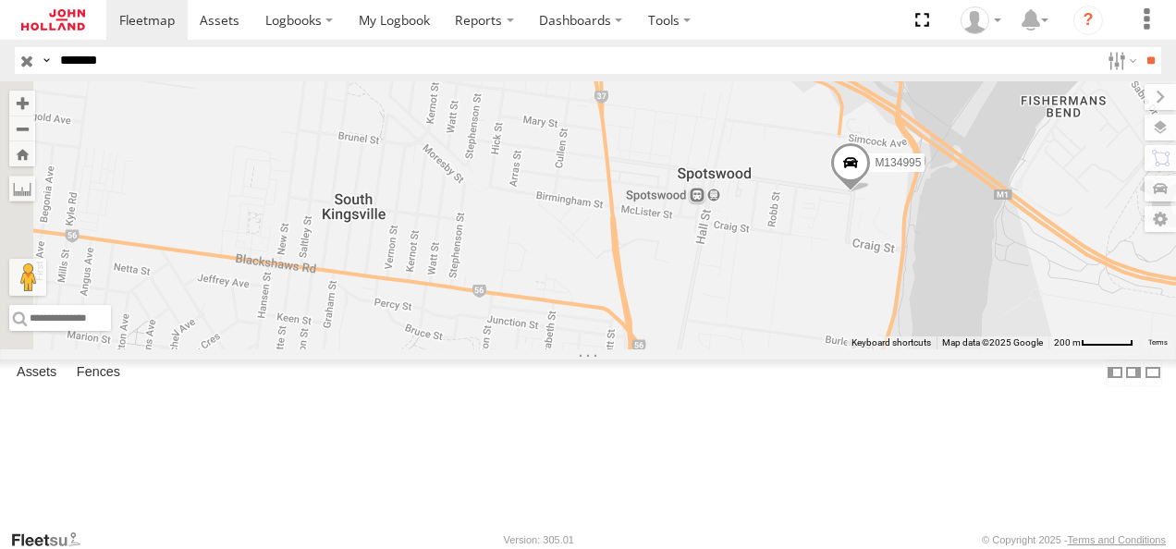
drag, startPoint x: 844, startPoint y: 178, endPoint x: 986, endPoint y: 378, distance: 244.7
click at [986, 349] on div "M134995" at bounding box center [588, 215] width 1176 height 268
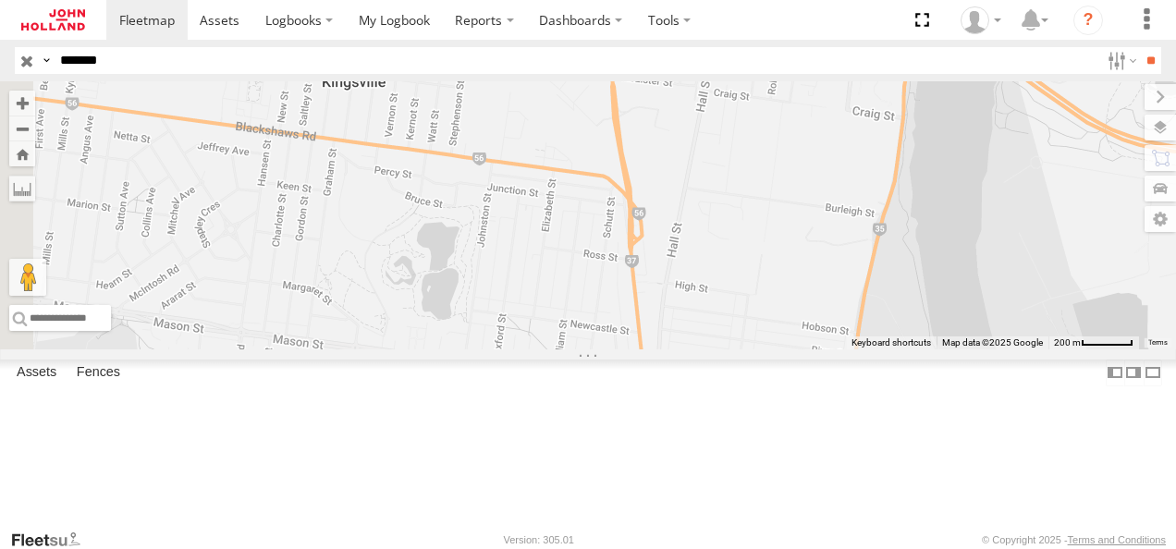
drag, startPoint x: 967, startPoint y: 423, endPoint x: 963, endPoint y: 262, distance: 161.8
click at [963, 264] on div "M134995" at bounding box center [588, 215] width 1176 height 268
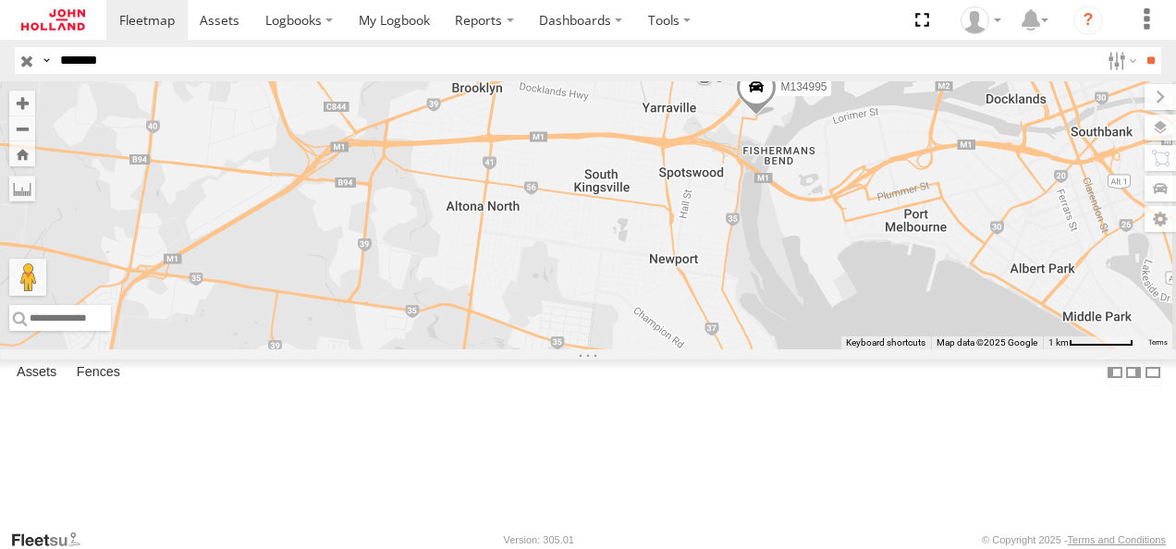
drag, startPoint x: 1065, startPoint y: 163, endPoint x: 1030, endPoint y: 208, distance: 57.3
click at [1030, 208] on div "M134995" at bounding box center [588, 215] width 1176 height 268
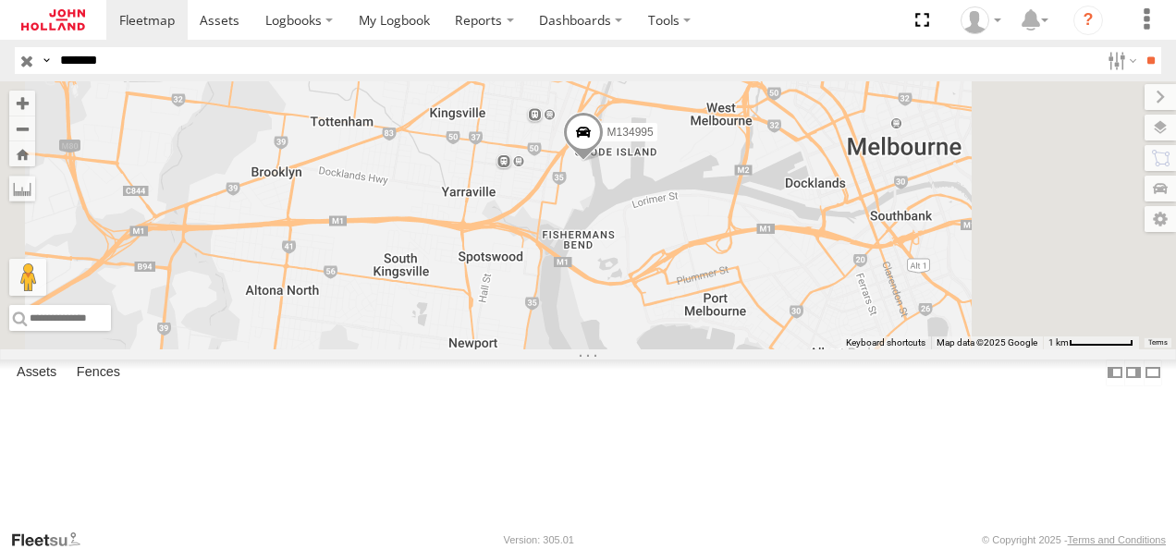
drag, startPoint x: 901, startPoint y: 170, endPoint x: 910, endPoint y: 236, distance: 66.3
click at [910, 236] on div "M134995" at bounding box center [588, 215] width 1176 height 268
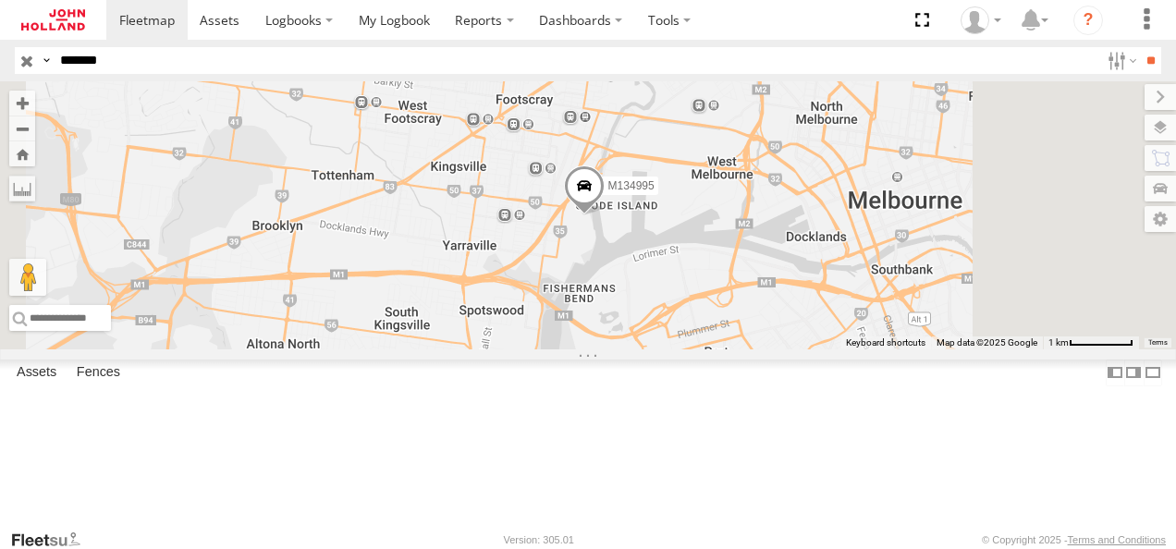
drag, startPoint x: 907, startPoint y: 170, endPoint x: 908, endPoint y: 229, distance: 59.2
click at [908, 229] on div "M134995" at bounding box center [588, 215] width 1176 height 268
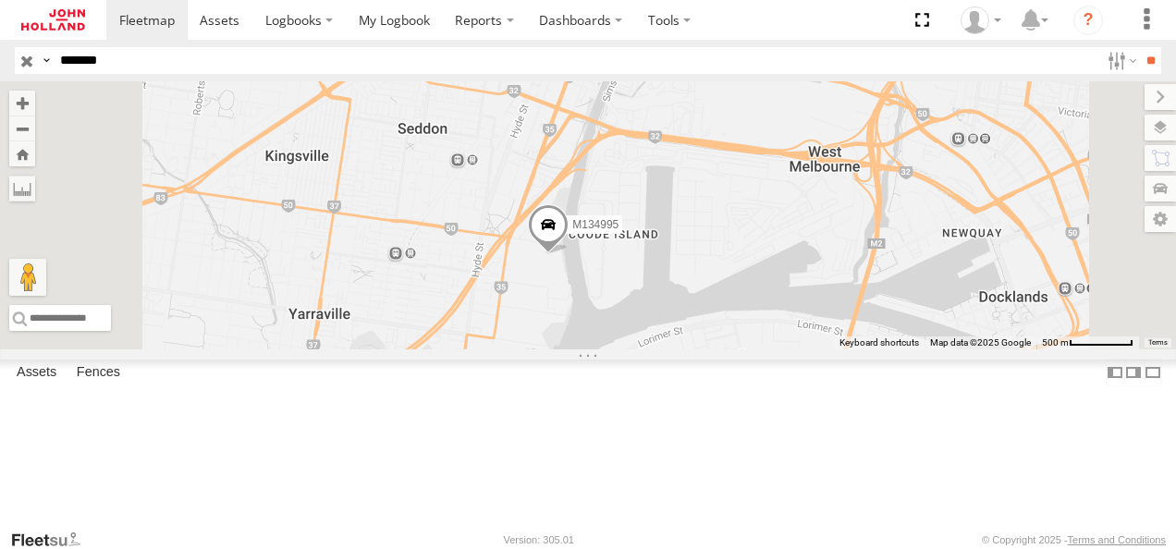
drag, startPoint x: 877, startPoint y: 325, endPoint x: 936, endPoint y: 284, distance: 71.8
click at [936, 284] on div "M134995" at bounding box center [588, 215] width 1176 height 268
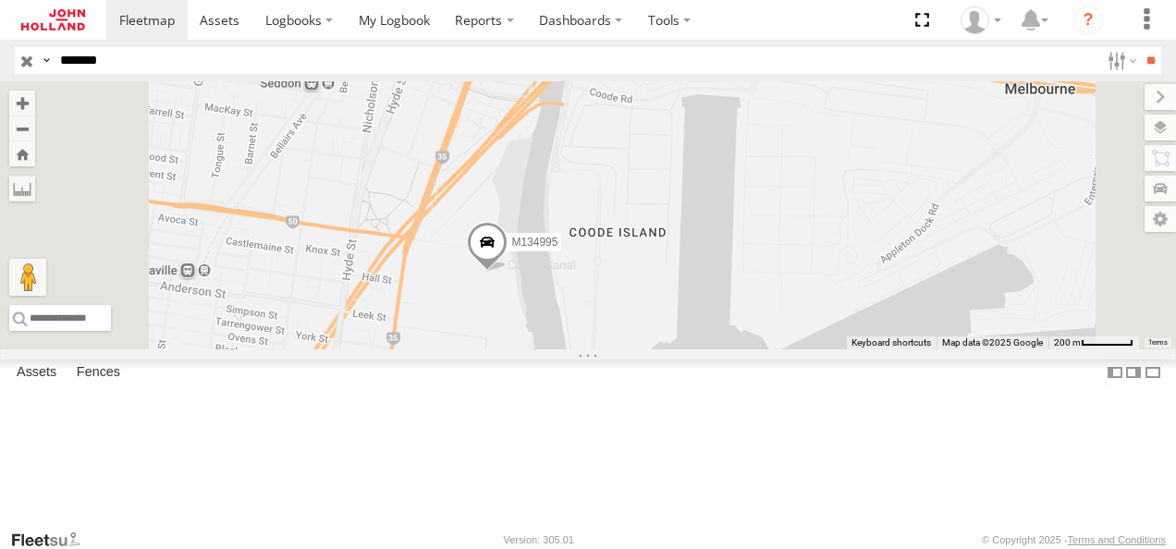
drag, startPoint x: 785, startPoint y: 293, endPoint x: 881, endPoint y: 255, distance: 103.4
click at [881, 255] on div "M134995" at bounding box center [588, 215] width 1176 height 268
